Goal: Task Accomplishment & Management: Use online tool/utility

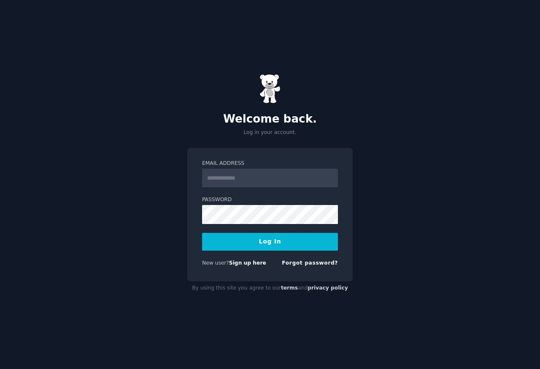
click at [218, 169] on input "Email Address" at bounding box center [270, 177] width 136 height 19
click at [220, 177] on input "Email Address" at bounding box center [270, 177] width 136 height 19
click at [281, 175] on input "**********" at bounding box center [270, 177] width 136 height 19
type input "**********"
click at [282, 244] on button "Log In" at bounding box center [270, 242] width 136 height 18
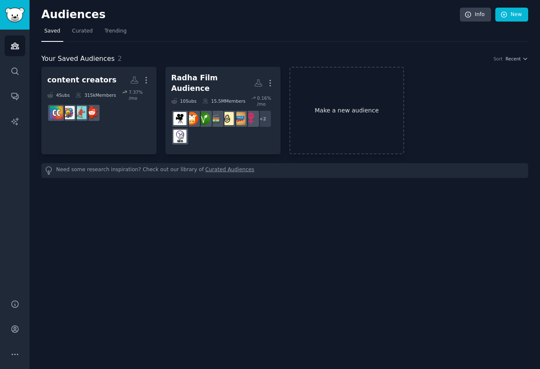
click at [344, 108] on link "Make a new audience" at bounding box center [347, 110] width 115 height 87
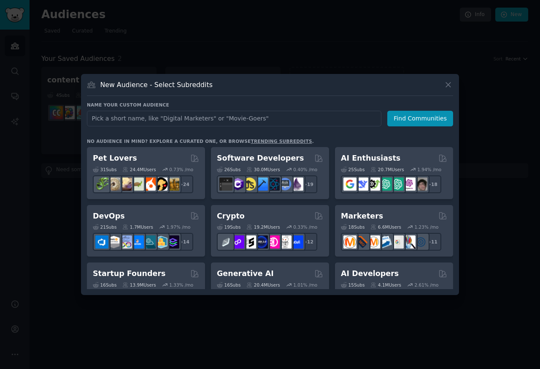
click at [168, 118] on input "text" at bounding box center [234, 119] width 295 height 16
type input "Web3 Security & DeFi Threat Hunters"
click at [409, 120] on button "Find Communities" at bounding box center [421, 119] width 66 height 16
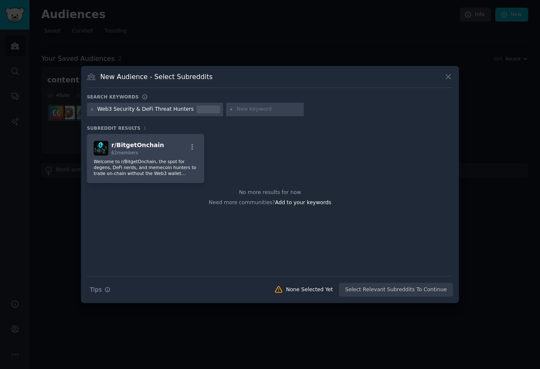
click at [244, 110] on input "text" at bounding box center [269, 110] width 64 height 8
paste input "web3 security"
type input "web3 security"
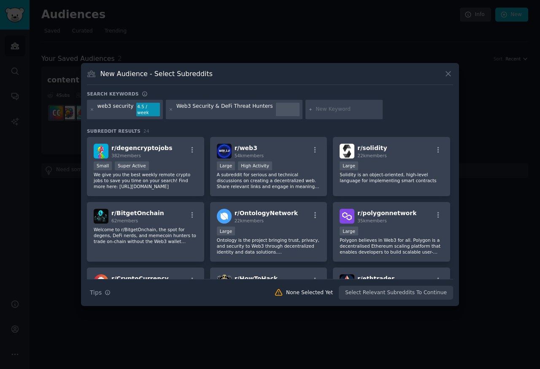
click at [316, 110] on input "text" at bounding box center [348, 110] width 64 height 8
type input "defi security"
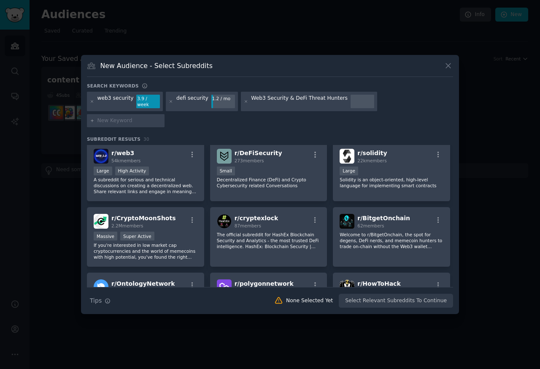
scroll to position [39, 0]
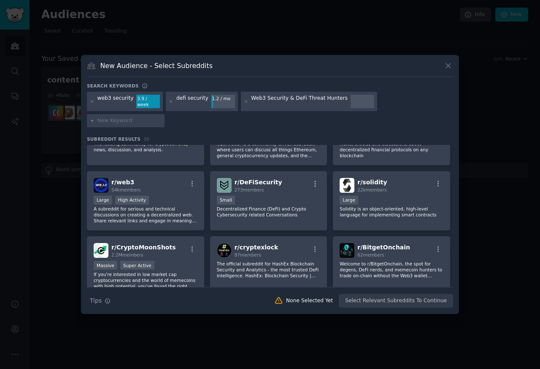
click at [128, 179] on span "r/ web3" at bounding box center [122, 182] width 23 height 7
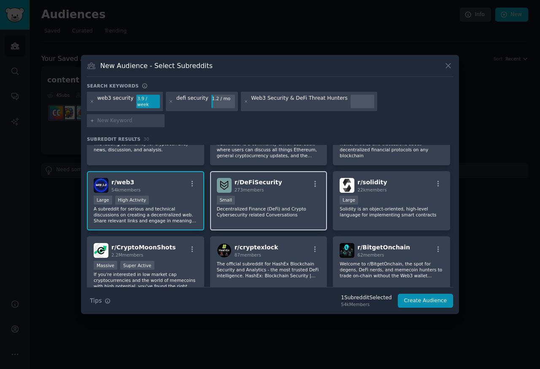
click at [241, 195] on div "Small" at bounding box center [269, 200] width 104 height 11
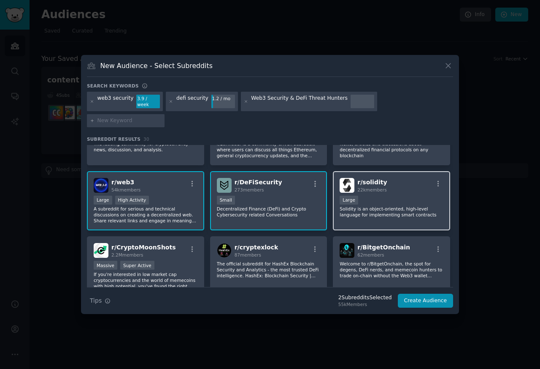
click at [369, 196] on div "Large" at bounding box center [392, 200] width 104 height 11
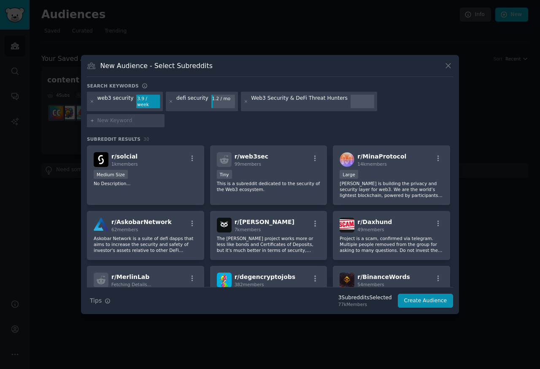
scroll to position [343, 0]
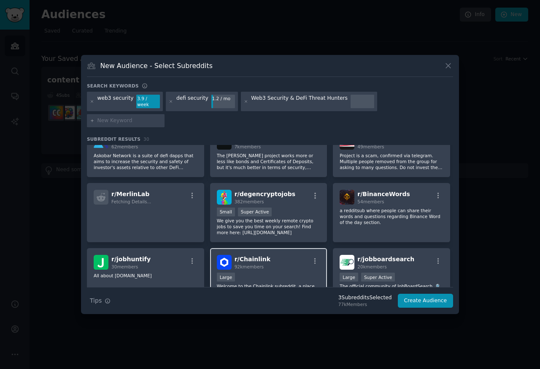
click at [243, 262] on div "r/ Chainlink 92k members Large Welcome to the Chainlink subreddit, a place for …" at bounding box center [268, 278] width 117 height 60
click at [243, 272] on div "Large" at bounding box center [269, 277] width 104 height 11
click at [238, 255] on span "r/ Chainlink" at bounding box center [253, 258] width 36 height 7
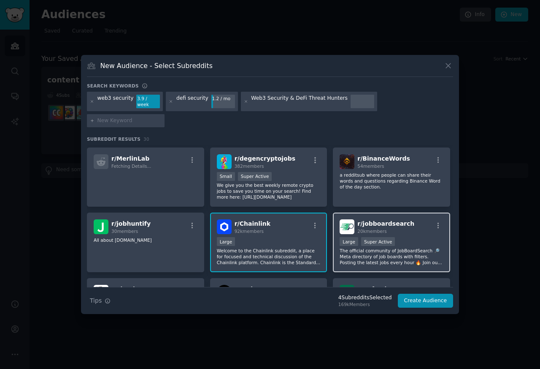
scroll to position [517, 0]
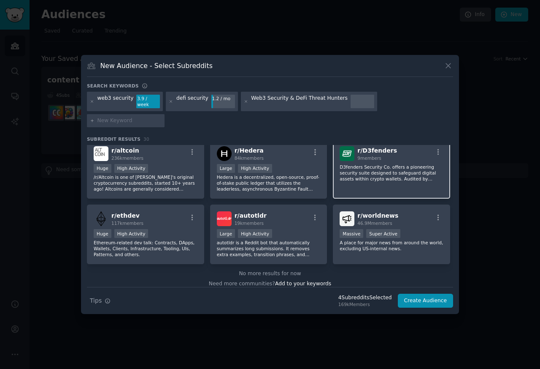
click at [244, 164] on div "High Activity" at bounding box center [255, 168] width 34 height 9
click at [360, 155] on span "9 members" at bounding box center [370, 157] width 24 height 5
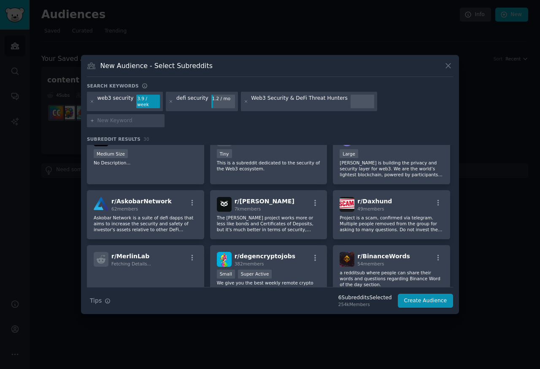
scroll to position [61, 0]
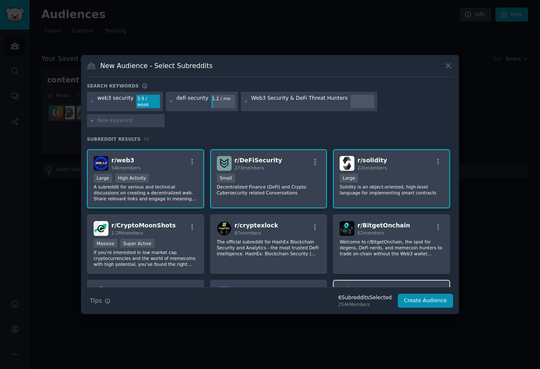
click at [357, 279] on div "r/ HowToHack 534k members Huge High Activity Welcome! This is your open hacker …" at bounding box center [391, 309] width 117 height 60
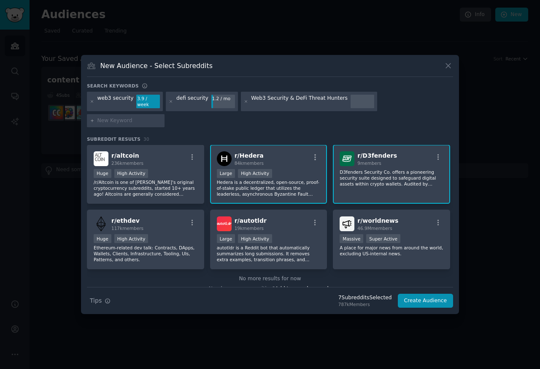
scroll to position [517, 0]
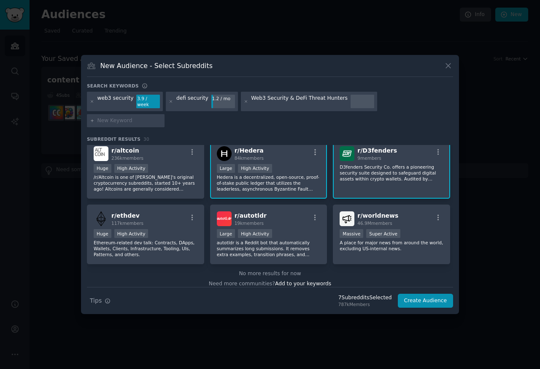
click at [122, 117] on input "text" at bounding box center [130, 121] width 64 height 8
paste input "mina protocol"
type input "mina protocol"
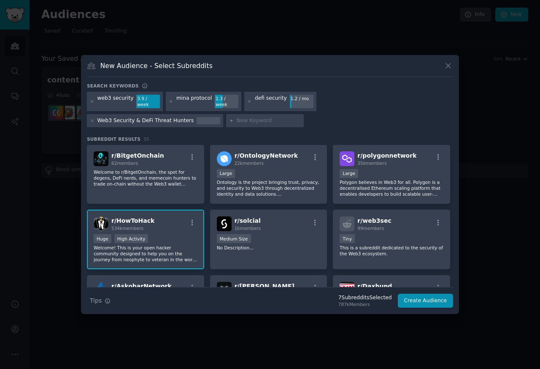
scroll to position [191, 0]
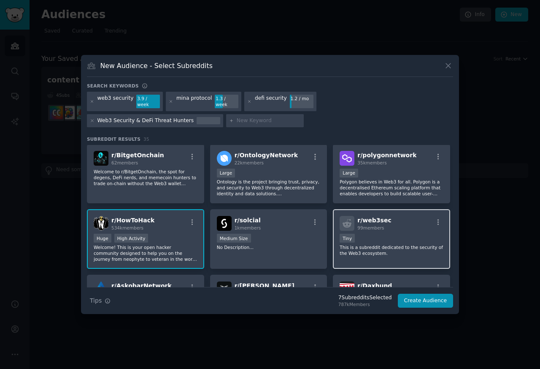
click at [366, 225] on span "99 members" at bounding box center [371, 227] width 27 height 5
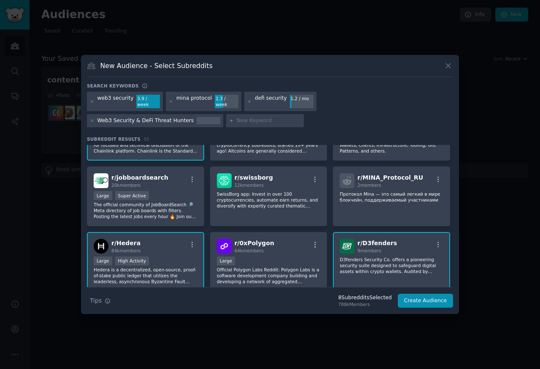
scroll to position [640, 0]
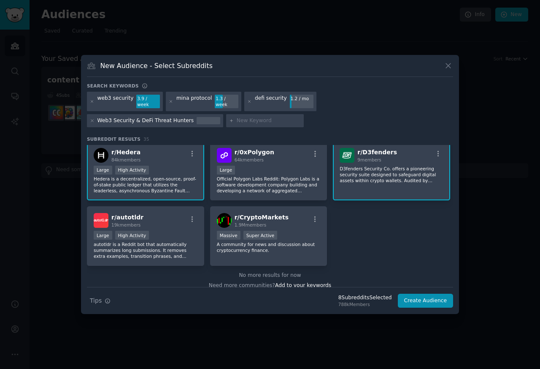
click at [104, 148] on img at bounding box center [101, 155] width 15 height 15
click at [360, 149] on span "r/ D3fenders" at bounding box center [378, 152] width 40 height 7
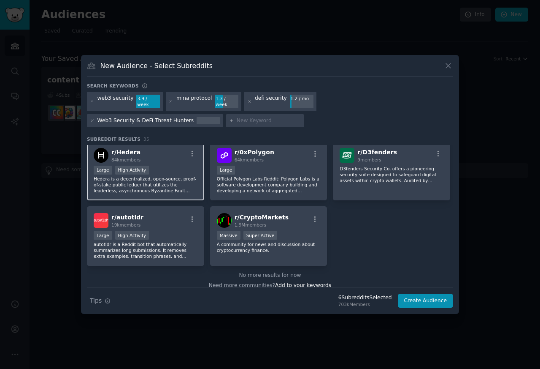
click at [129, 157] on span "84k members" at bounding box center [125, 159] width 29 height 5
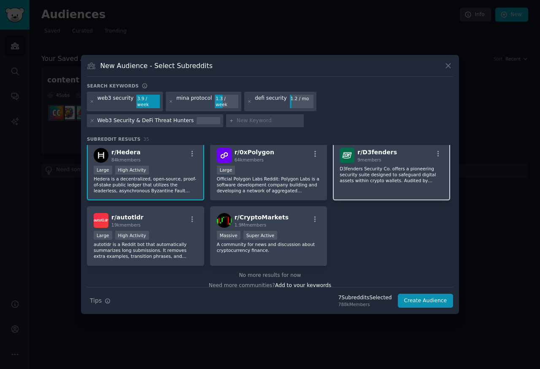
click at [361, 157] on span "9 members" at bounding box center [370, 159] width 24 height 5
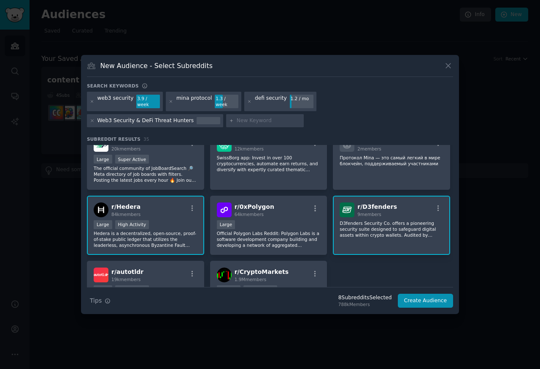
scroll to position [387, 0]
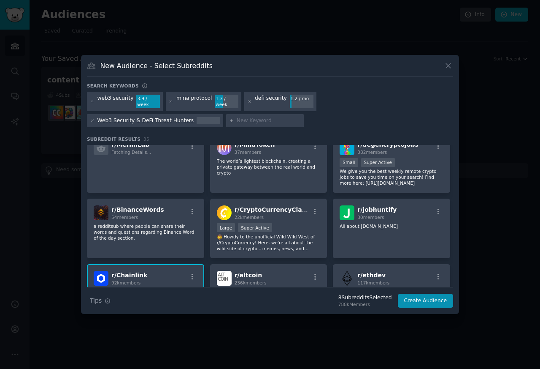
click at [142, 252] on div "r/ MinaProtocol 14k members Large Mina is building the privacy and security lay…" at bounding box center [270, 138] width 366 height 761
click at [123, 271] on span "r/ Chainlink" at bounding box center [129, 274] width 36 height 7
click at [141, 271] on span "r/ Chainlink" at bounding box center [129, 274] width 36 height 7
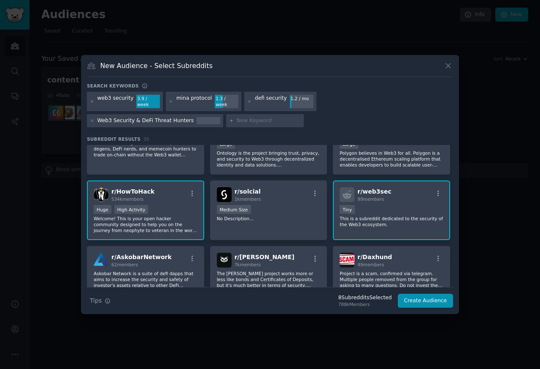
scroll to position [133, 0]
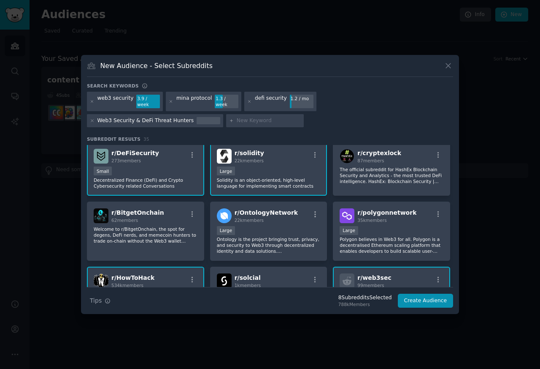
click at [138, 274] on span "r/ HowToHack" at bounding box center [132, 277] width 43 height 7
click at [372, 274] on span "r/ web3sec" at bounding box center [375, 277] width 34 height 7
click at [122, 166] on div "Small" at bounding box center [146, 171] width 104 height 11
click at [125, 149] on span "r/ DeFiSecurity" at bounding box center [135, 152] width 48 height 7
click at [246, 149] on span "r/ solidity" at bounding box center [250, 152] width 30 height 7
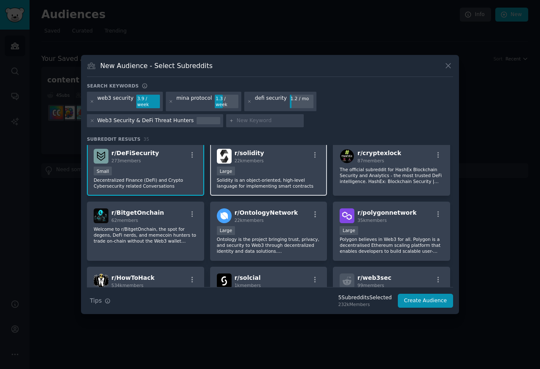
click at [247, 149] on span "r/ solidity" at bounding box center [250, 152] width 30 height 7
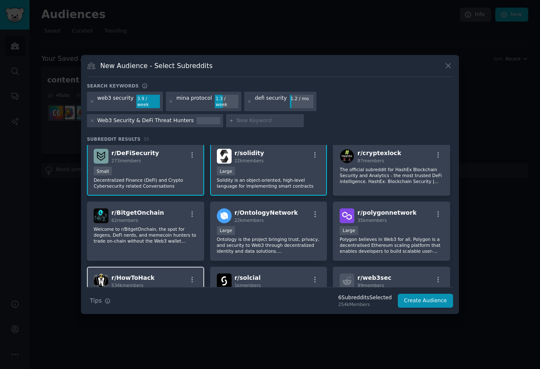
click at [122, 274] on span "r/ HowToHack" at bounding box center [132, 277] width 43 height 7
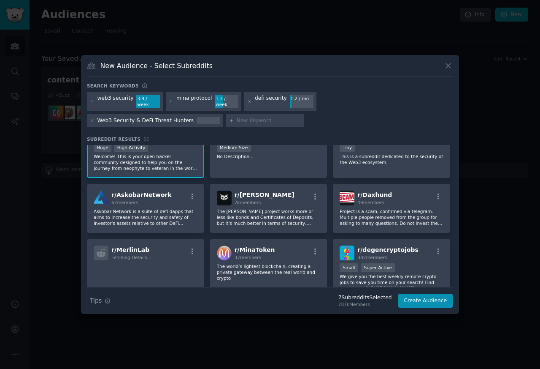
scroll to position [285, 0]
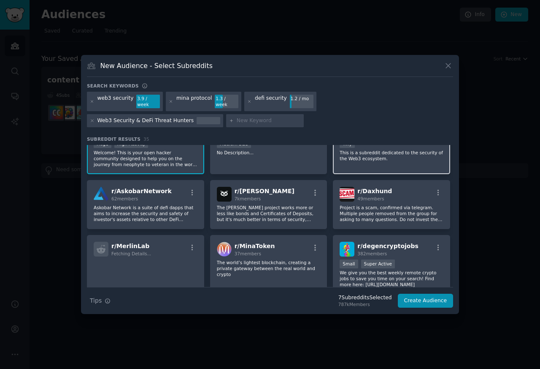
click at [369, 163] on div "r/ web3sec 99 members Tiny This is a subreddit dedicated to the security of the…" at bounding box center [391, 144] width 117 height 60
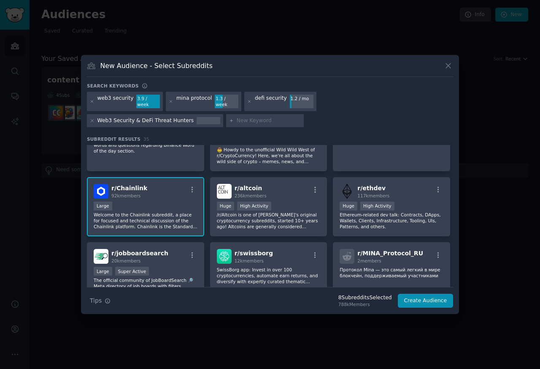
scroll to position [640, 0]
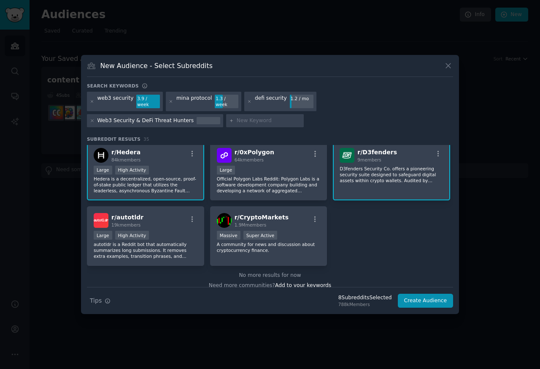
click at [112, 165] on div "Large High Activity" at bounding box center [146, 170] width 104 height 11
click at [369, 165] on p "D3fenders Security Co. offers a pioneering security suite designed to safeguard…" at bounding box center [392, 174] width 104 height 18
click at [370, 165] on p "D3fenders Security Co. offers a pioneering security suite designed to safeguard…" at bounding box center [392, 174] width 104 height 18
click at [429, 299] on button "Create Audience" at bounding box center [426, 300] width 56 height 14
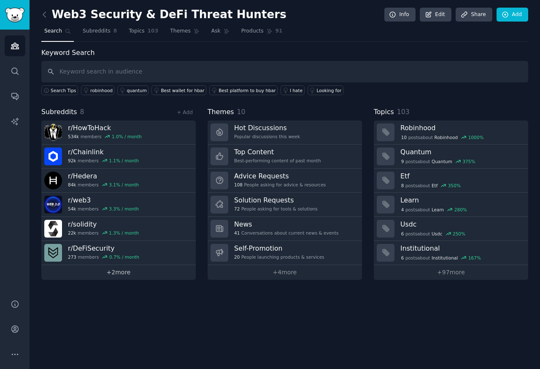
click at [79, 274] on link "+ 2 more" at bounding box center [118, 272] width 155 height 15
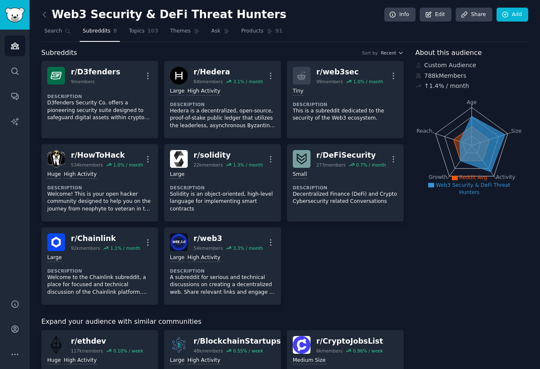
click at [110, 30] on link "Subreddits 8" at bounding box center [100, 32] width 40 height 17
click at [51, 31] on span "Search" at bounding box center [53, 31] width 18 height 8
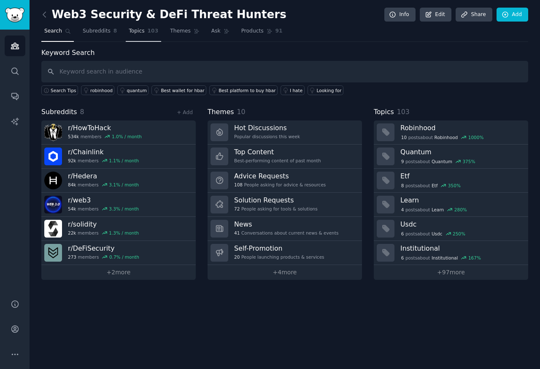
click at [126, 31] on link "Topics 103" at bounding box center [143, 32] width 35 height 17
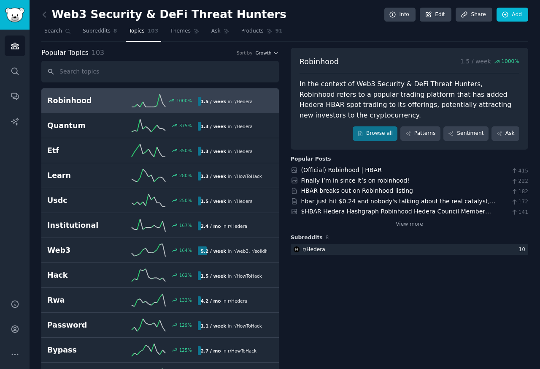
click at [174, 31] on span "Themes" at bounding box center [180, 31] width 21 height 8
